Goal: Find specific page/section: Find specific page/section

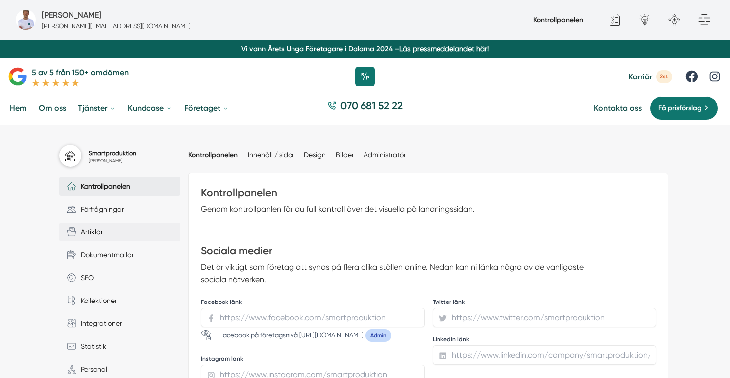
click at [112, 230] on link "Artiklar" at bounding box center [119, 231] width 121 height 19
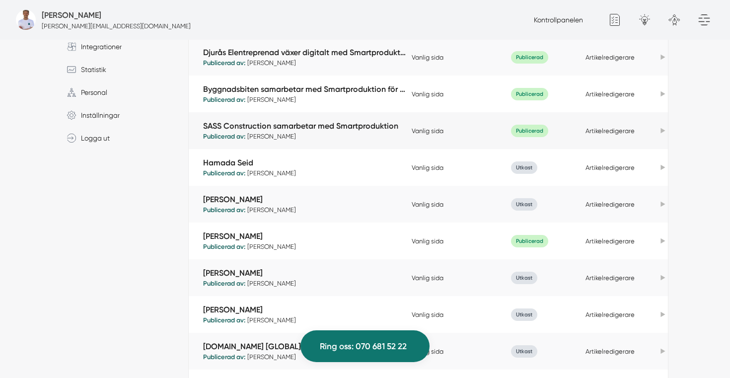
scroll to position [281, 0]
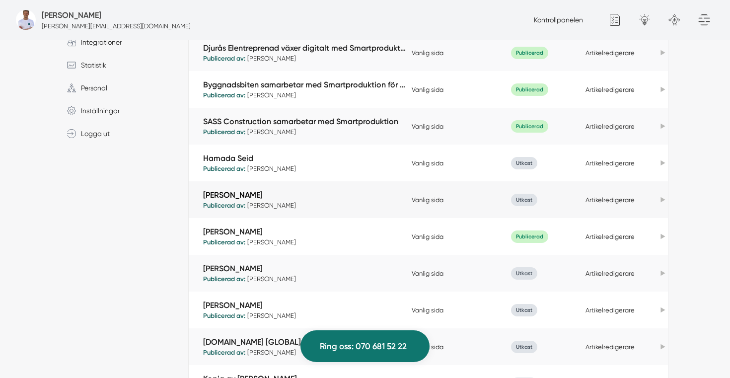
click at [235, 194] on link "Johan Norén" at bounding box center [305, 194] width 204 height 11
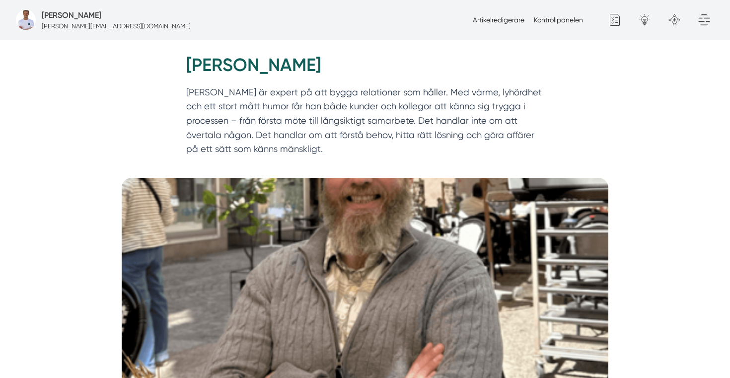
scroll to position [146, 0]
